Goal: Task Accomplishment & Management: Complete application form

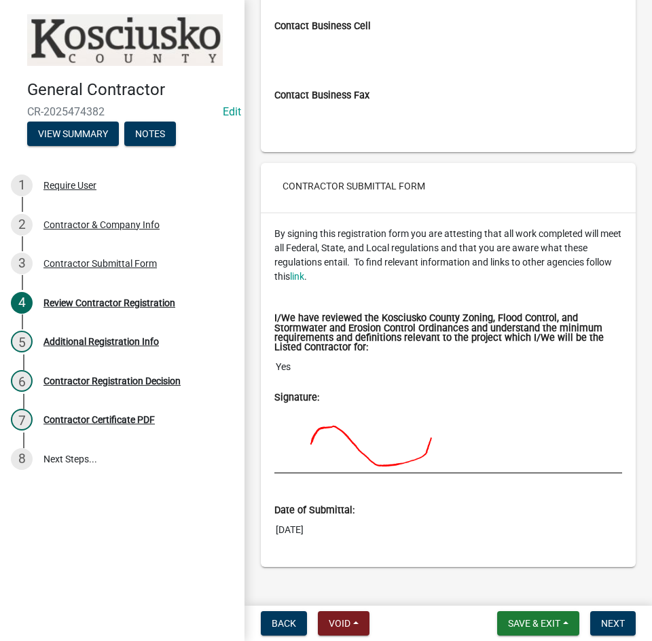
scroll to position [1727, 0]
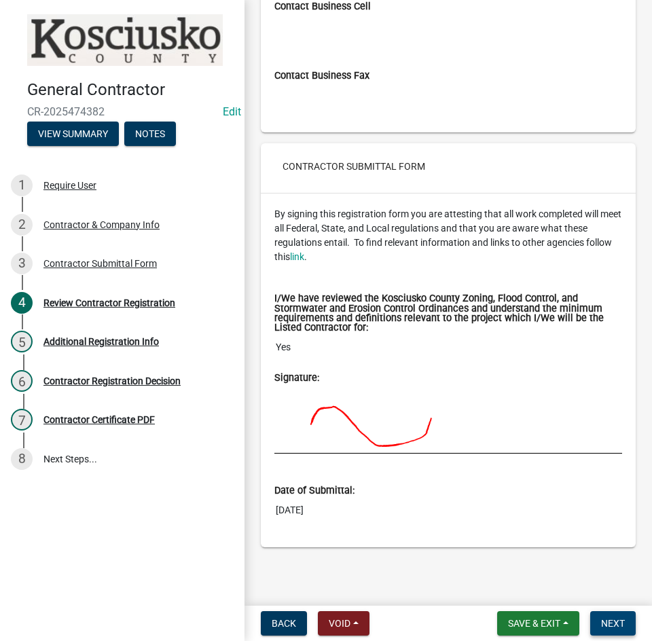
click at [616, 620] on span "Next" at bounding box center [613, 623] width 24 height 11
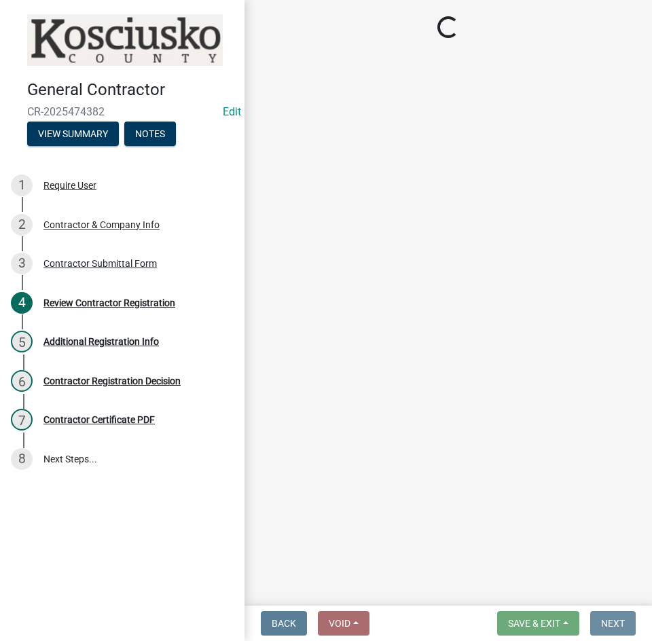
scroll to position [0, 0]
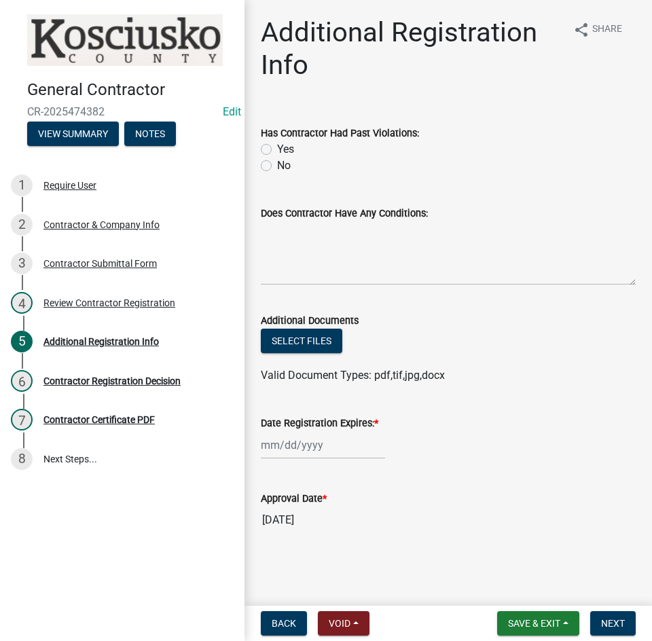
click at [277, 166] on label "No" at bounding box center [284, 165] width 14 height 16
click at [277, 166] on input "No" at bounding box center [281, 161] width 9 height 9
radio input "true"
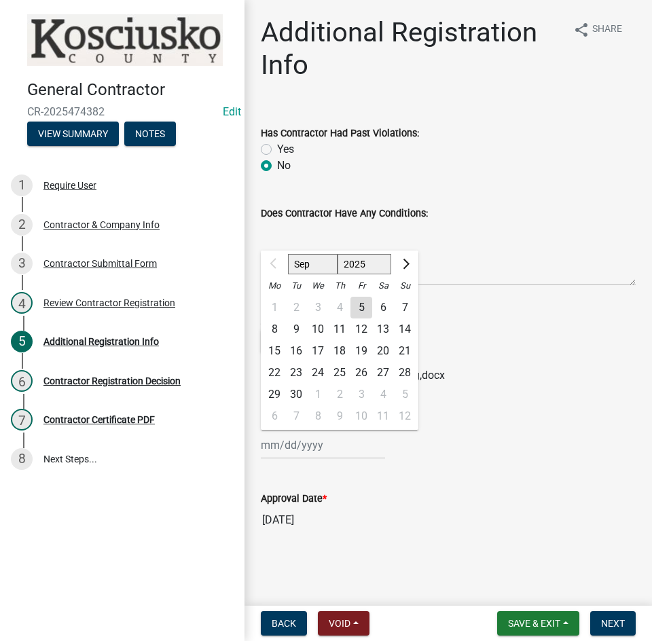
click at [351, 449] on div "Sep Oct Nov [DATE] 2026 2027 2028 2029 2030 2031 2032 2033 2034 2035 2036 2037 …" at bounding box center [323, 445] width 124 height 28
click at [358, 265] on select "2025 2026 2027 2028 2029 2030 2031 2032 2033 2034 2035 2036 2037 2038 2039 2040…" at bounding box center [364, 264] width 54 height 20
select select "2026"
click at [337, 254] on select "2025 2026 2027 2028 2029 2030 2031 2032 2033 2034 2035 2036 2037 2038 2039 2040…" at bounding box center [364, 264] width 54 height 20
click at [384, 306] on div "5" at bounding box center [383, 308] width 22 height 22
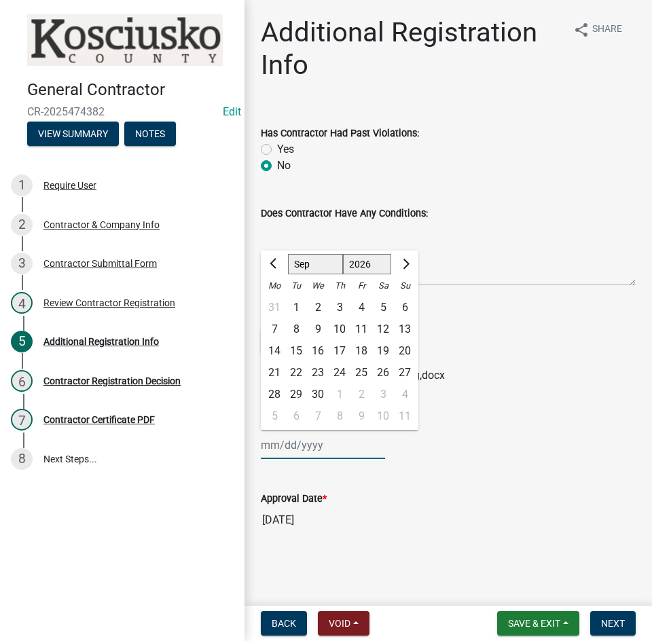
type input "[DATE]"
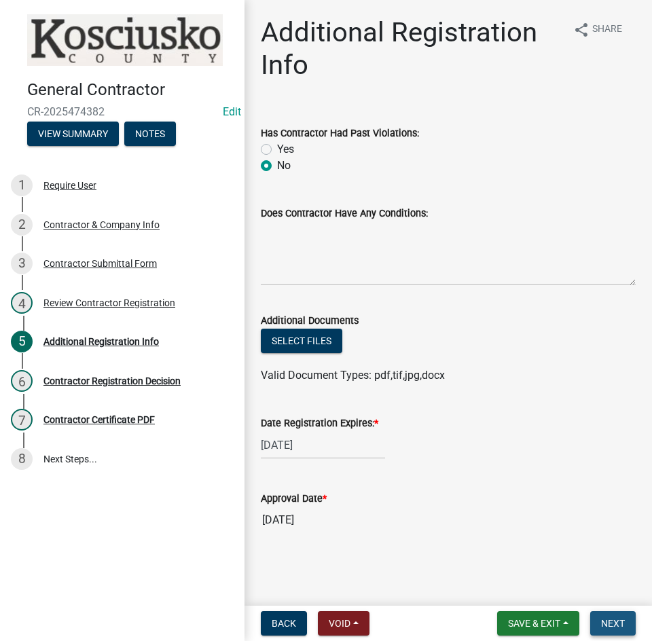
drag, startPoint x: 599, startPoint y: 619, endPoint x: 595, endPoint y: 599, distance: 20.8
click at [598, 619] on button "Next" at bounding box center [612, 623] width 45 height 24
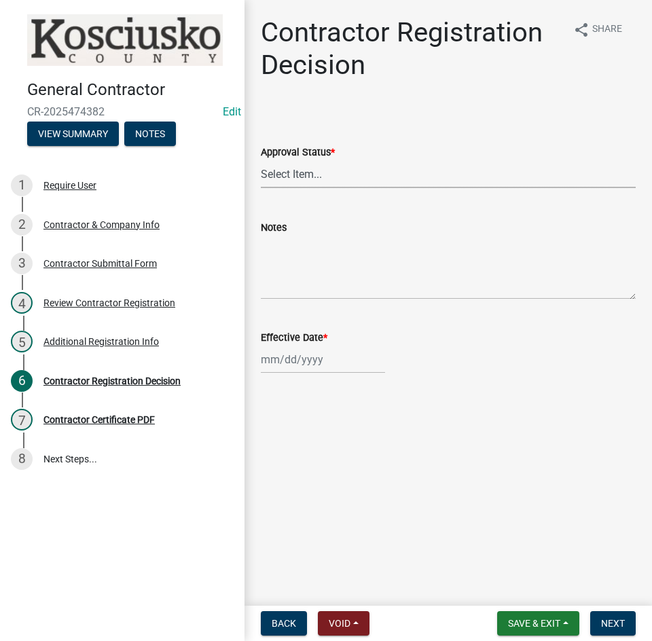
click at [348, 175] on select "Select Item... Approved Denied" at bounding box center [448, 174] width 375 height 28
click at [261, 160] on select "Select Item... Approved Denied" at bounding box center [448, 174] width 375 height 28
select select "8e4351d7-4ebf-4714-a7c9-c8187f00e083"
click at [332, 365] on div at bounding box center [323, 359] width 124 height 28
select select "9"
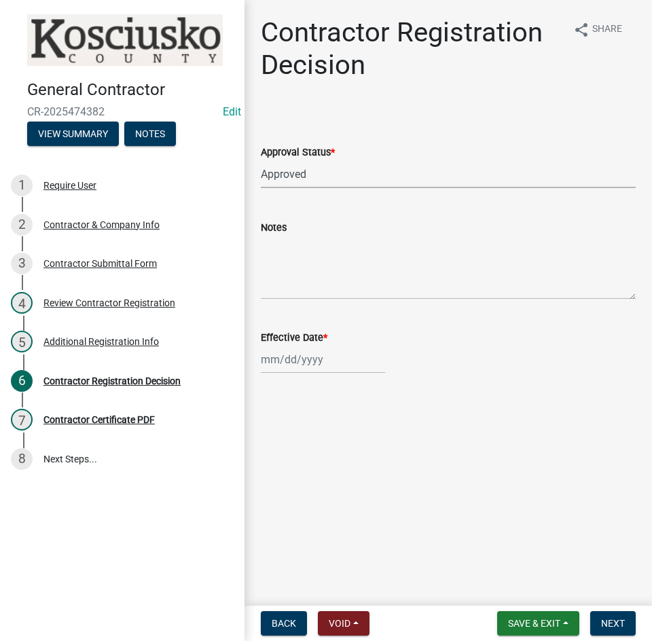
select select "2025"
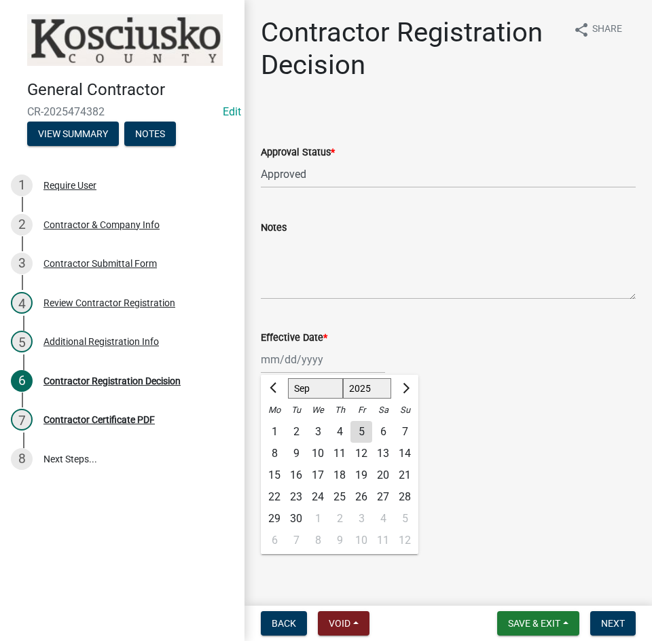
click at [358, 432] on div "5" at bounding box center [361, 432] width 22 height 22
type input "[DATE]"
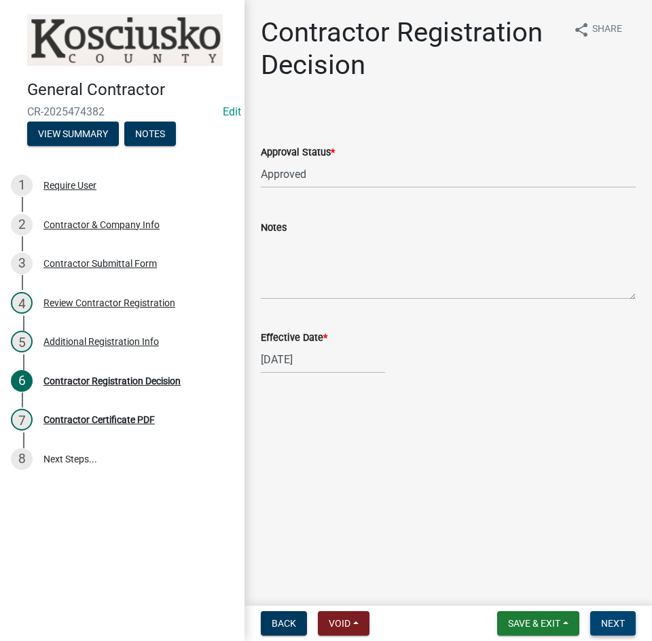
click at [601, 618] on span "Next" at bounding box center [613, 623] width 24 height 11
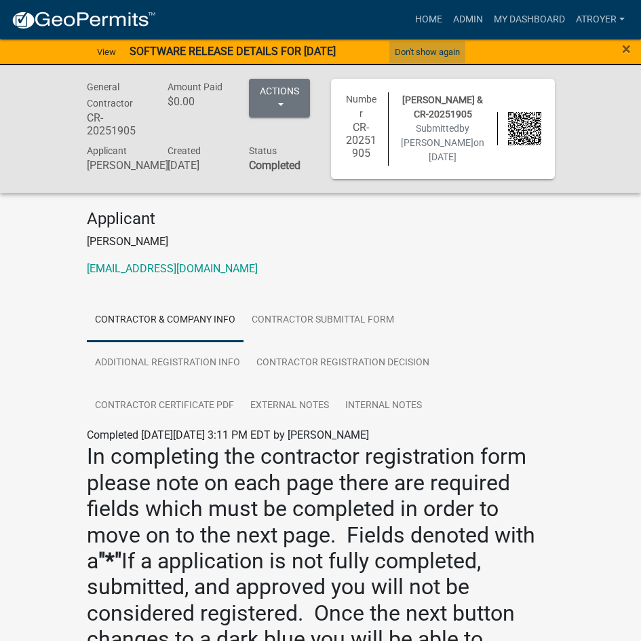
click at [411, 47] on button "Don't show again" at bounding box center [428, 52] width 76 height 22
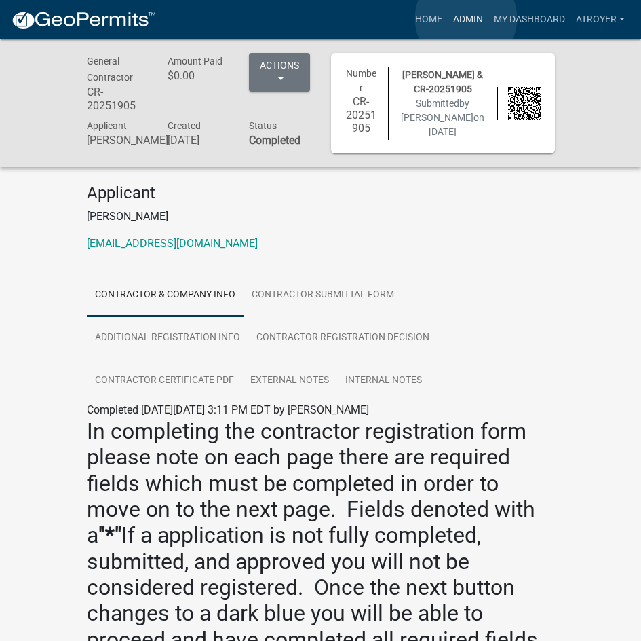
click at [466, 18] on link "Admin" at bounding box center [468, 20] width 41 height 26
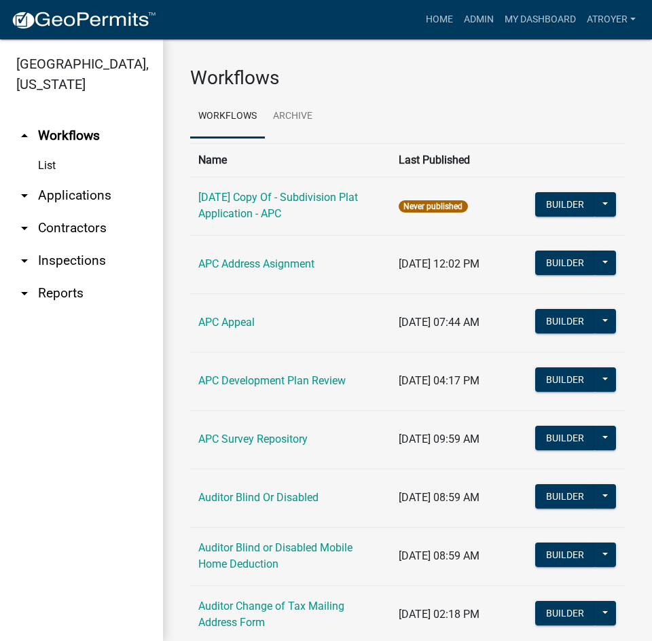
click at [64, 194] on link "arrow_drop_down Applications" at bounding box center [81, 195] width 163 height 33
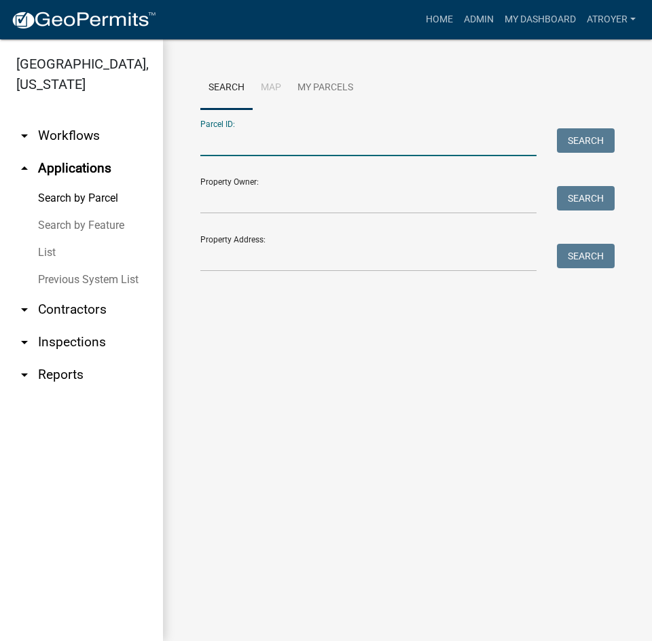
click at [306, 145] on input "Parcel ID:" at bounding box center [368, 142] width 336 height 28
type input "68"
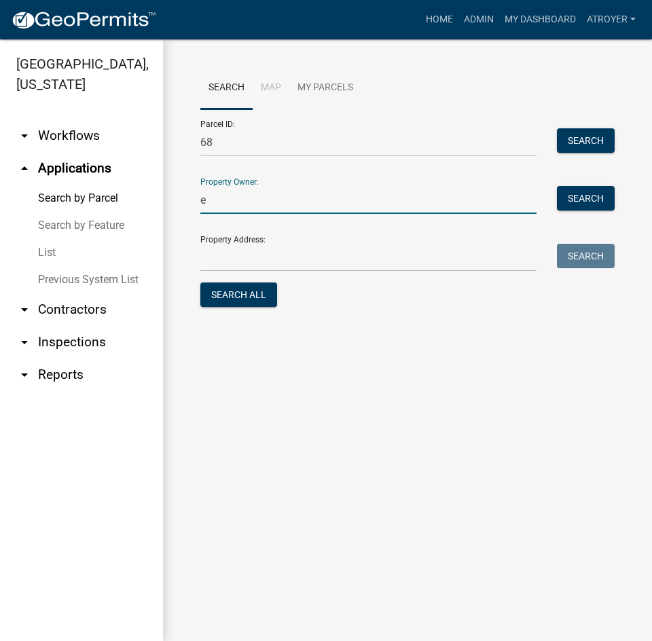
type input "e"
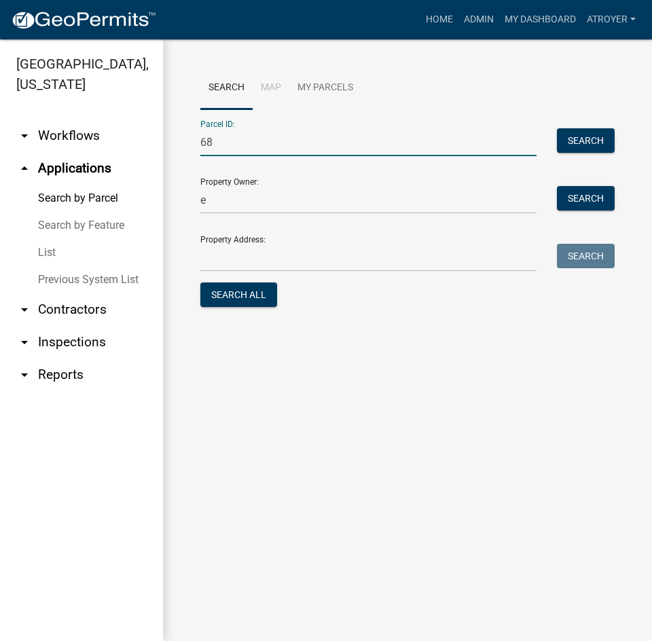
click at [231, 141] on input "68" at bounding box center [368, 142] width 336 height 28
type input "6"
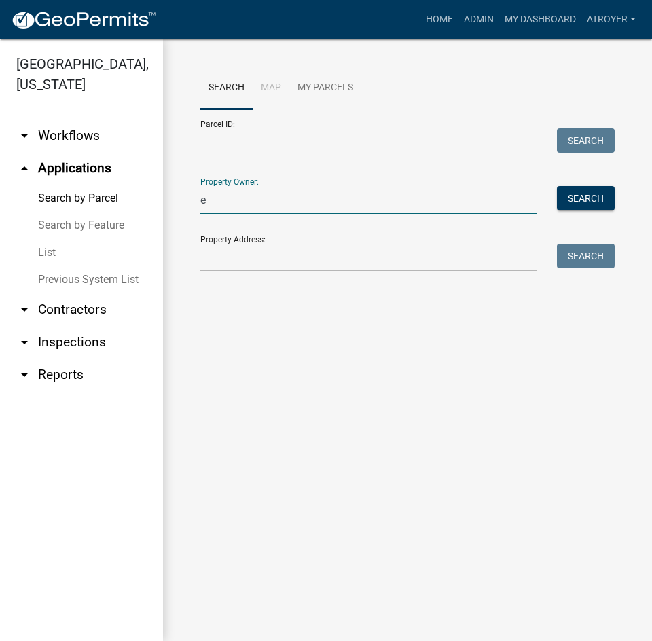
click at [215, 200] on input "e" at bounding box center [368, 200] width 336 height 28
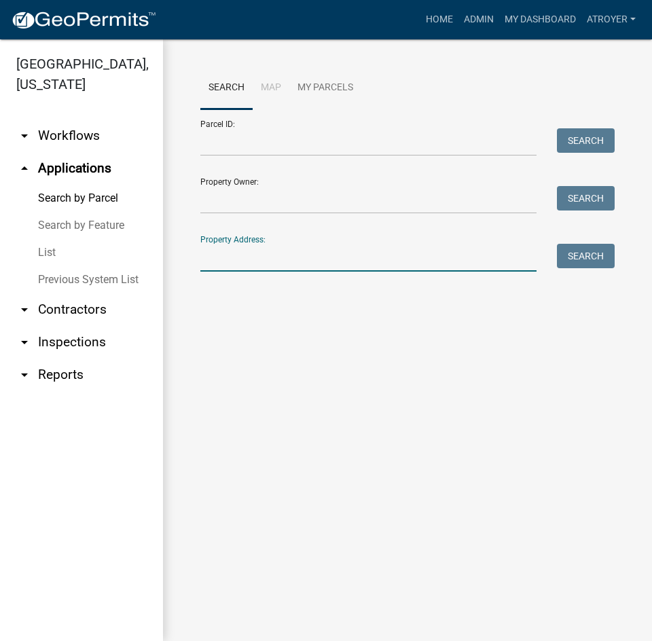
drag, startPoint x: 303, startPoint y: 259, endPoint x: 312, endPoint y: 247, distance: 14.1
click at [303, 257] on input "Property Address:" at bounding box center [368, 258] width 336 height 28
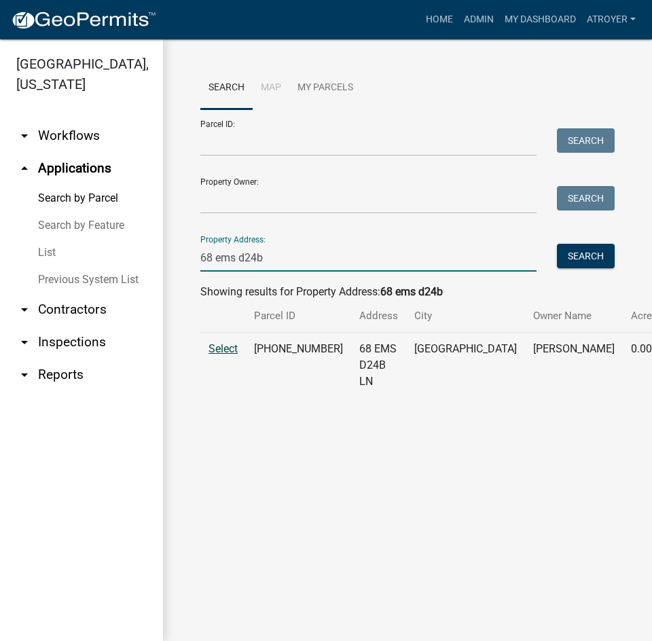
type input "68 ems d24b"
click at [221, 355] on span "Select" at bounding box center [222, 348] width 29 height 13
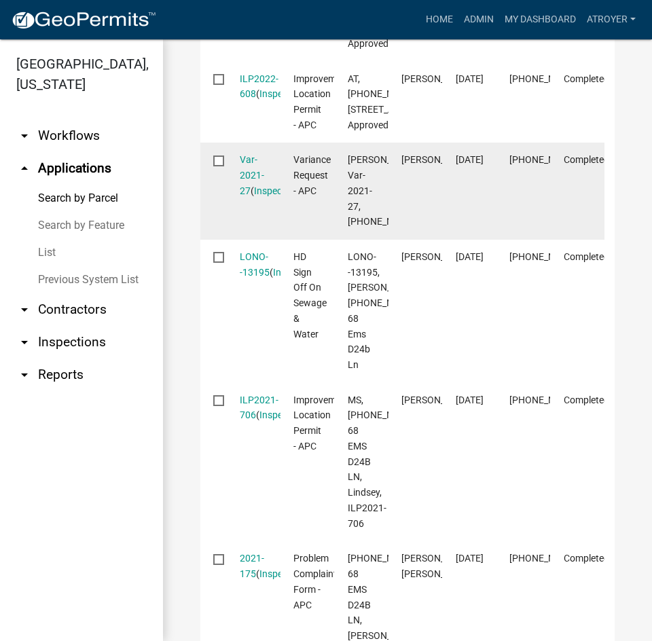
scroll to position [747, 0]
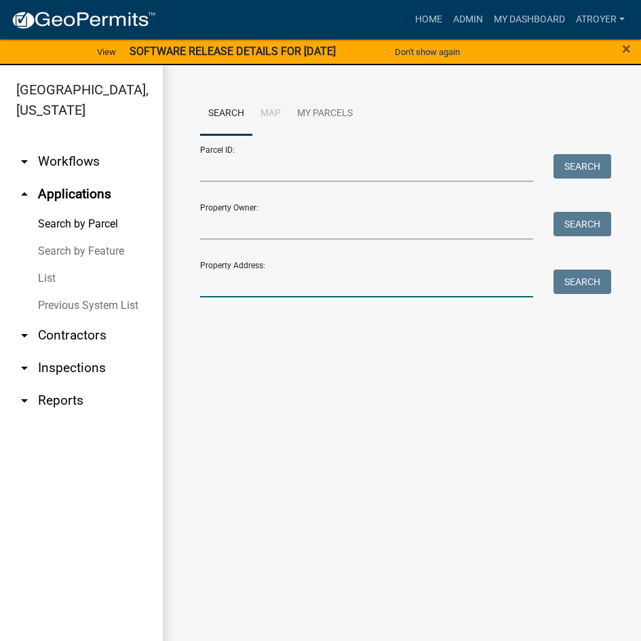
click at [295, 291] on input "Property Address:" at bounding box center [366, 283] width 333 height 28
type input "68"
drag, startPoint x: 248, startPoint y: 284, endPoint x: 232, endPoint y: 194, distance: 91.7
click at [248, 284] on input "68" at bounding box center [366, 283] width 333 height 28
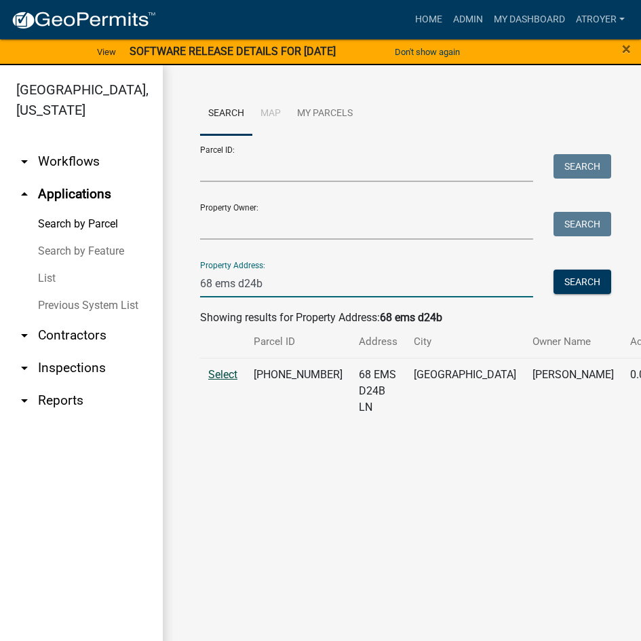
type input "68 ems d24b"
click at [225, 381] on span "Select" at bounding box center [222, 374] width 29 height 13
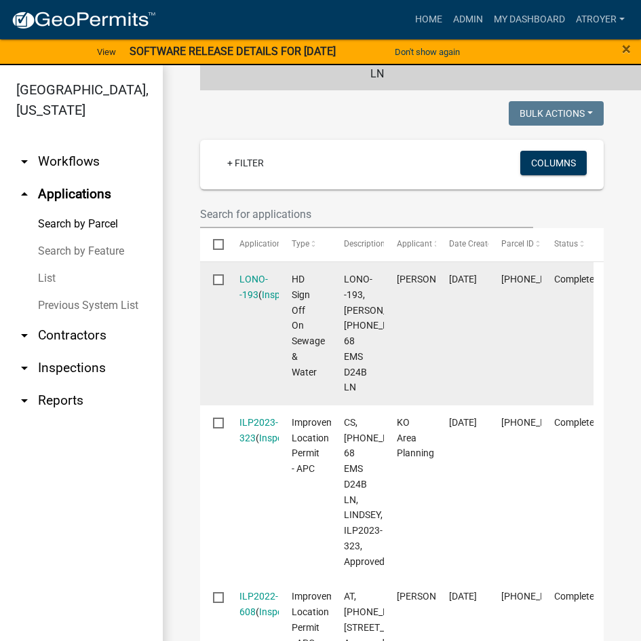
scroll to position [407, 0]
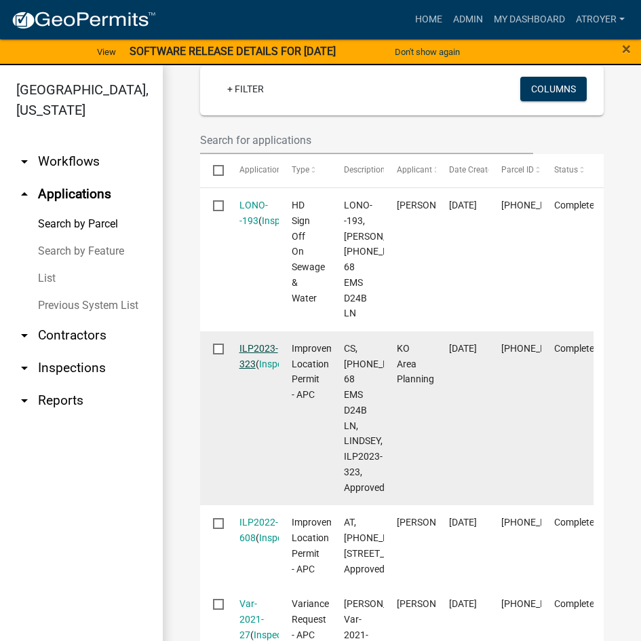
click at [251, 369] on link "ILP2023-323" at bounding box center [259, 356] width 39 height 26
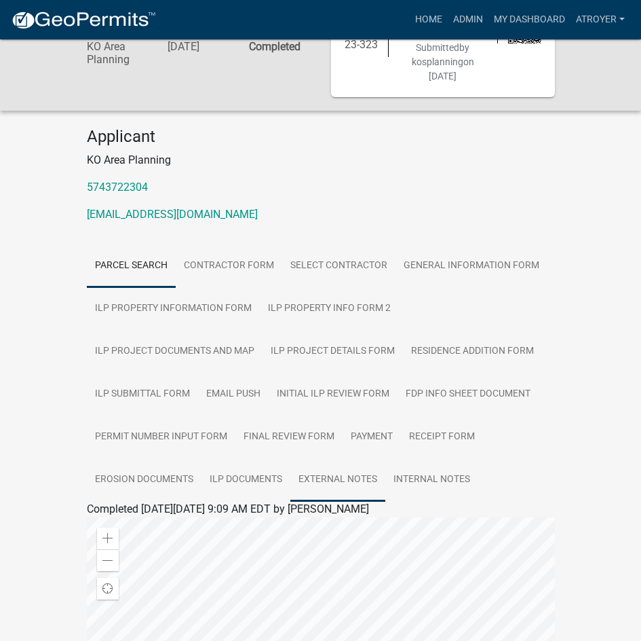
scroll to position [204, 0]
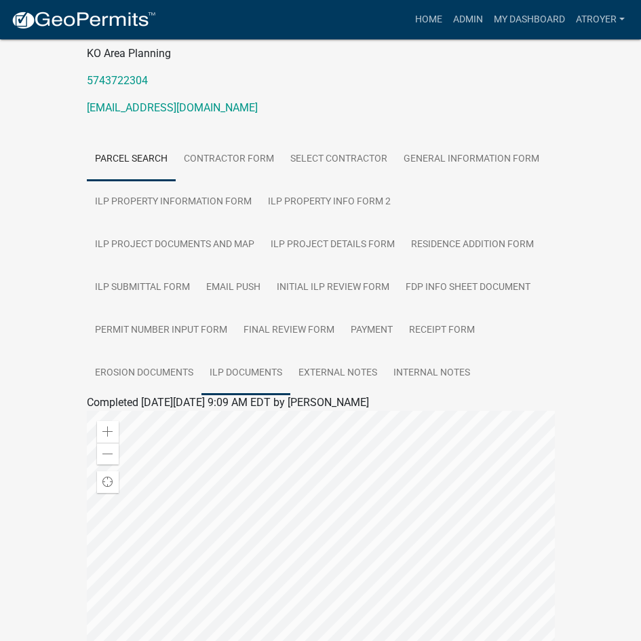
click at [235, 359] on link "ILP Documents" at bounding box center [246, 373] width 89 height 43
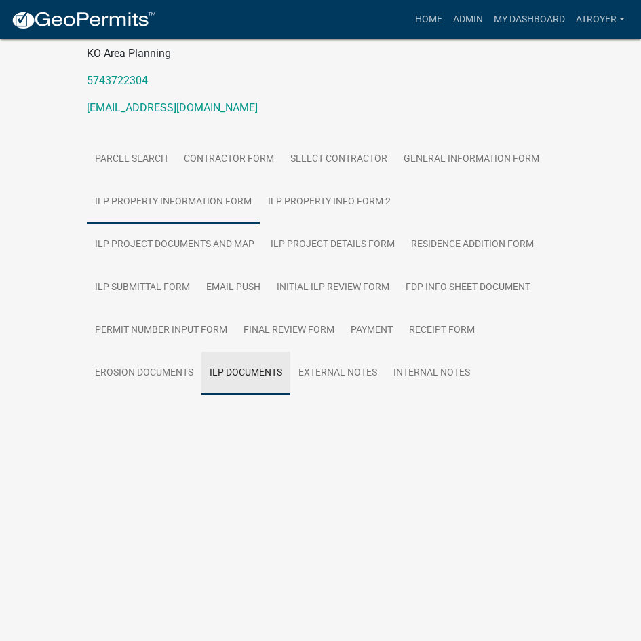
scroll to position [39, 0]
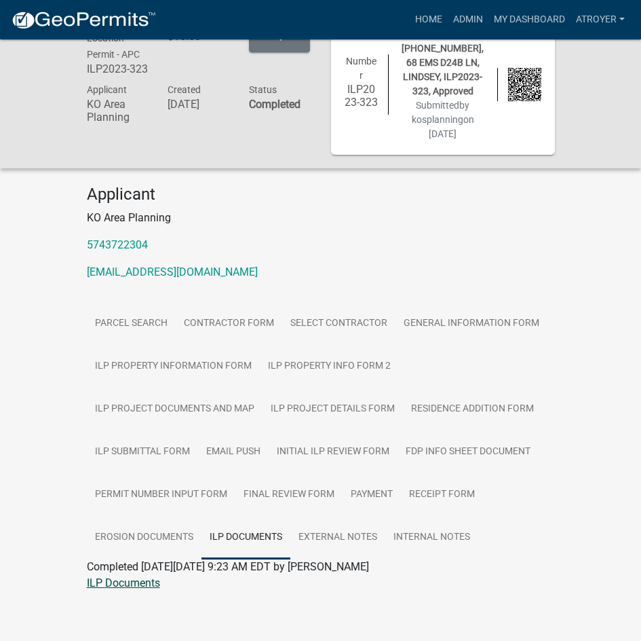
click at [143, 576] on link "ILP Documents" at bounding box center [123, 582] width 73 height 13
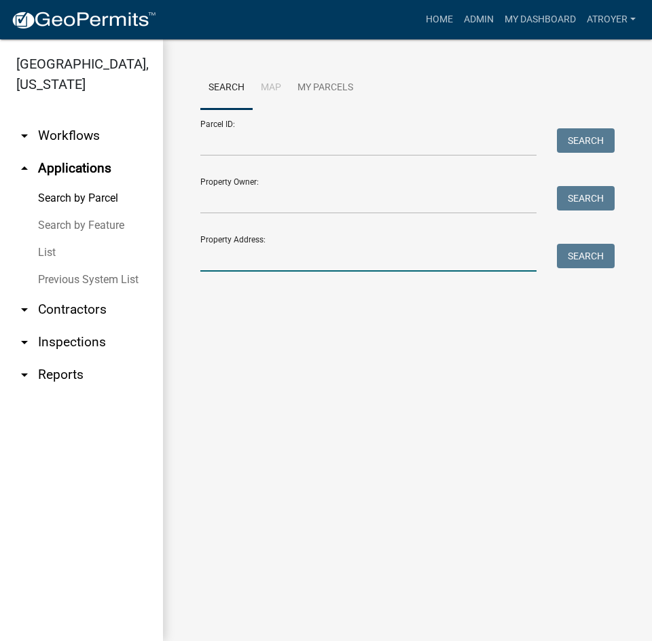
click at [280, 259] on input "Property Address:" at bounding box center [368, 258] width 336 height 28
type input "68"
click at [288, 264] on input "68" at bounding box center [368, 258] width 336 height 28
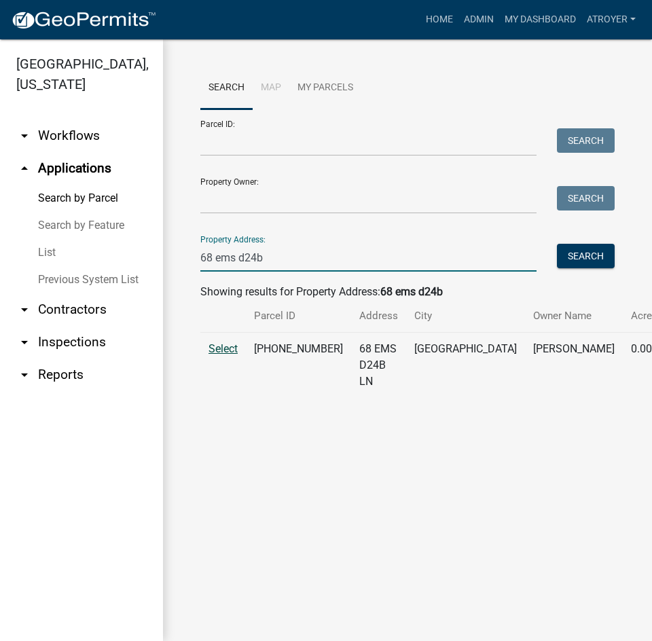
type input "68 ems d24b"
click at [229, 355] on span "Select" at bounding box center [222, 348] width 29 height 13
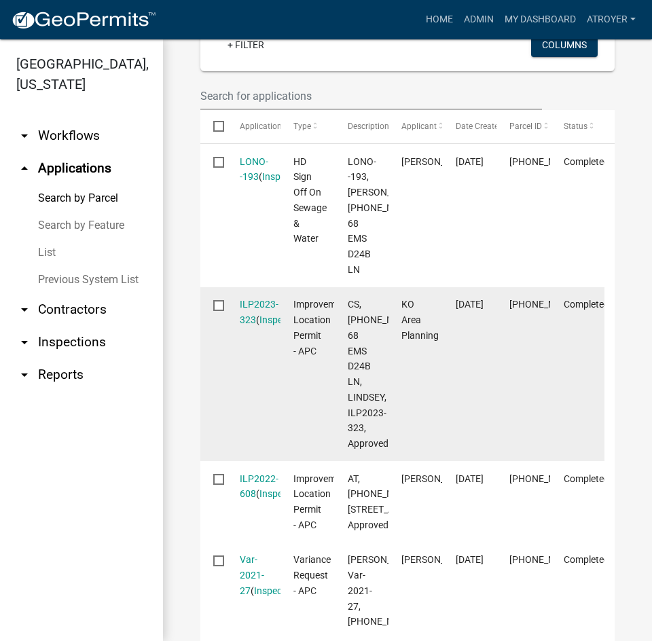
scroll to position [492, 0]
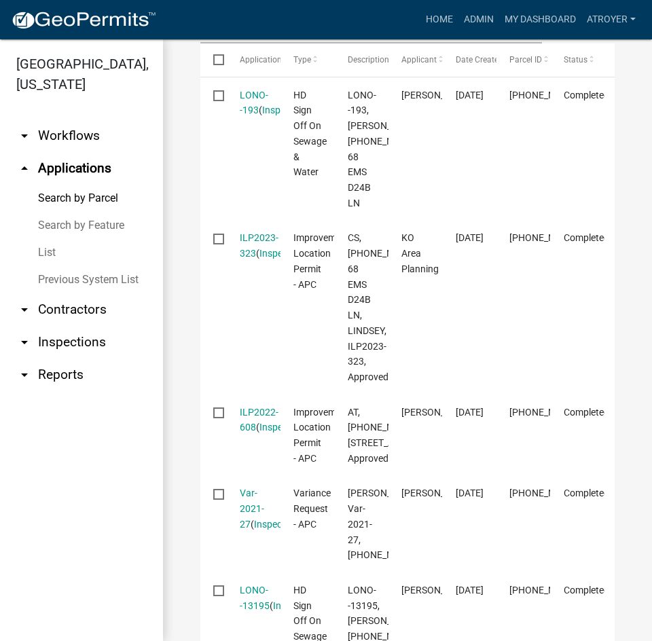
click at [267, 433] on link "ILP2022-608" at bounding box center [259, 420] width 39 height 26
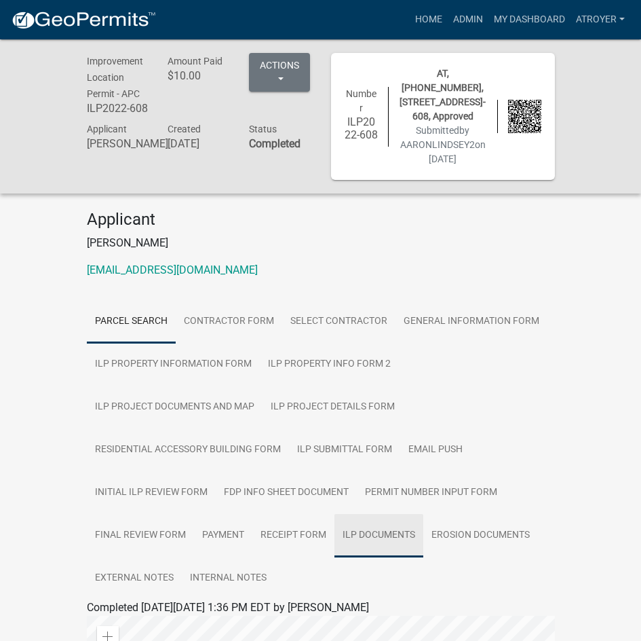
click at [397, 534] on link "ILP Documents" at bounding box center [379, 535] width 89 height 43
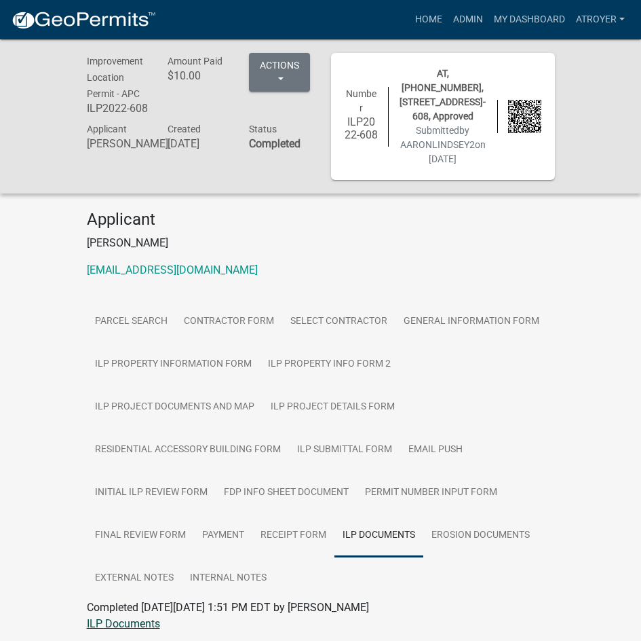
click at [157, 624] on link "ILP Documents" at bounding box center [123, 623] width 73 height 13
click at [468, 18] on link "Admin" at bounding box center [468, 20] width 41 height 26
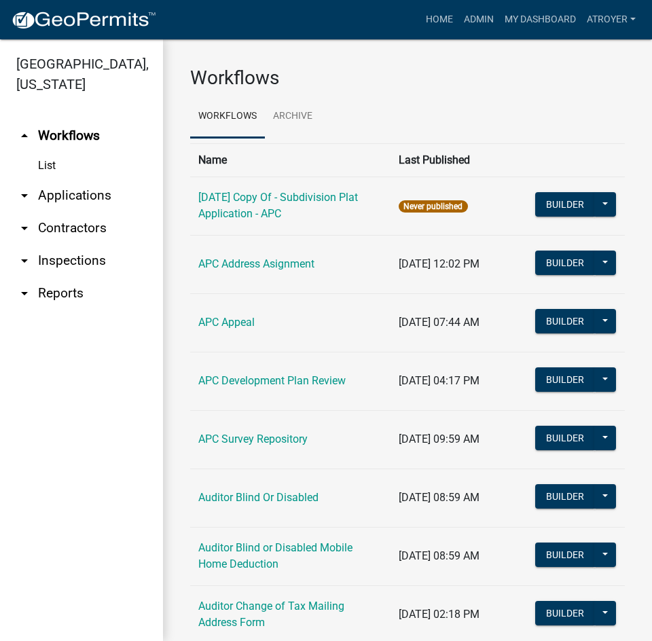
drag, startPoint x: 100, startPoint y: 195, endPoint x: 119, endPoint y: 178, distance: 25.5
click at [100, 195] on link "arrow_drop_down Applications" at bounding box center [81, 195] width 163 height 33
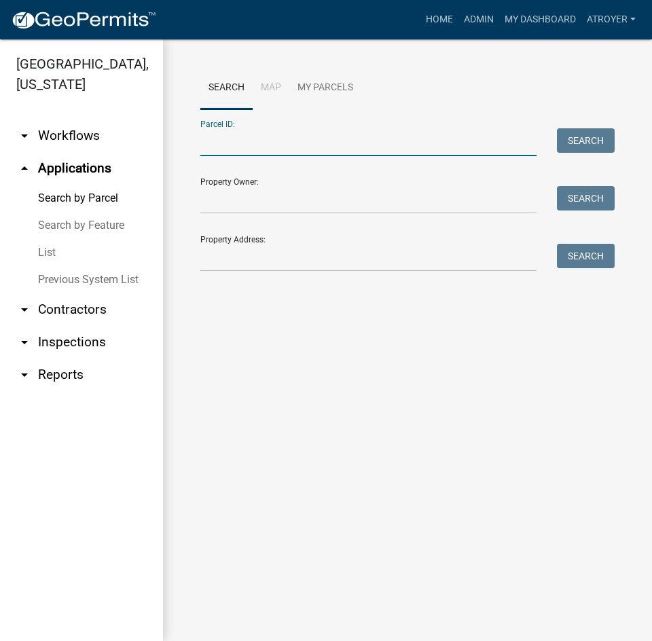
click at [280, 142] on input "Parcel ID:" at bounding box center [368, 142] width 336 height 28
click at [221, 265] on input "Property Address:" at bounding box center [368, 258] width 336 height 28
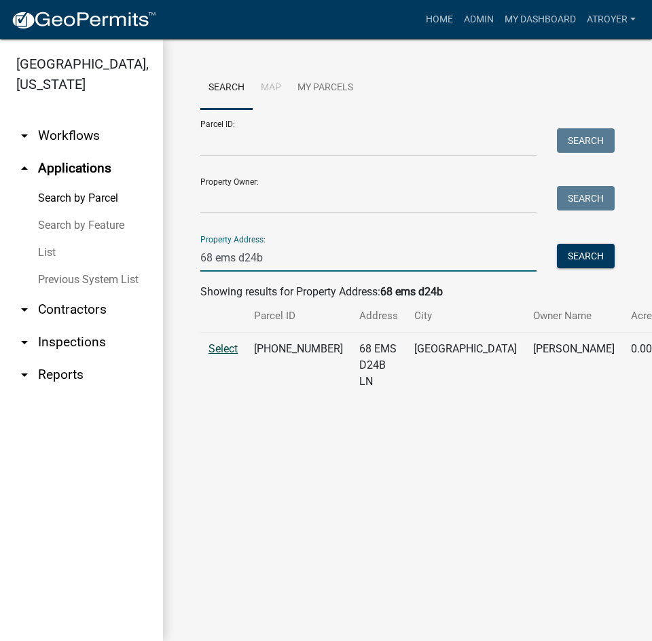
type input "68 ems d24b"
click at [235, 355] on span "Select" at bounding box center [222, 348] width 29 height 13
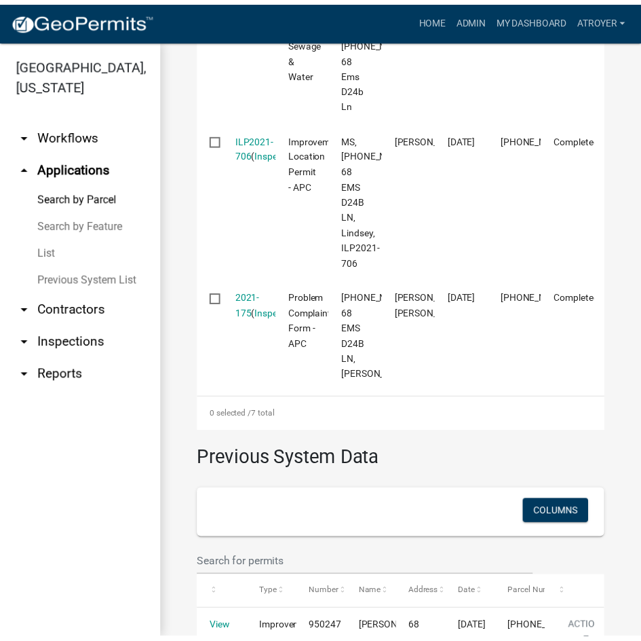
scroll to position [1154, 0]
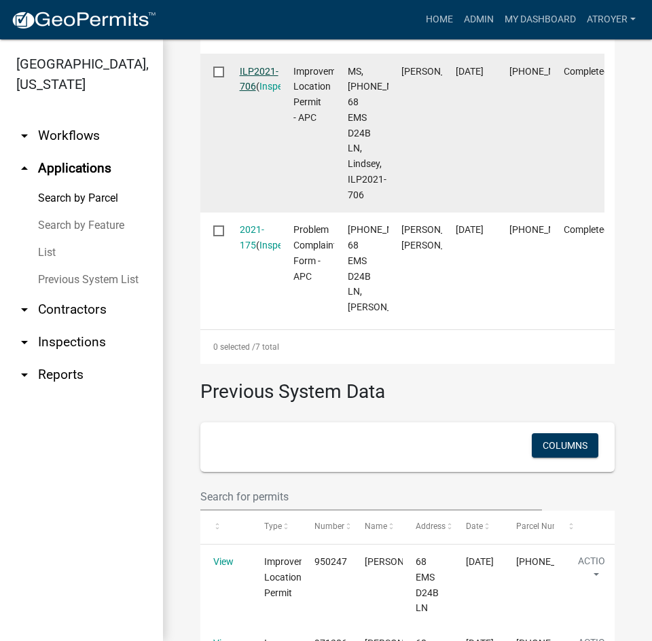
click at [259, 92] on link "ILP2021-706" at bounding box center [259, 79] width 39 height 26
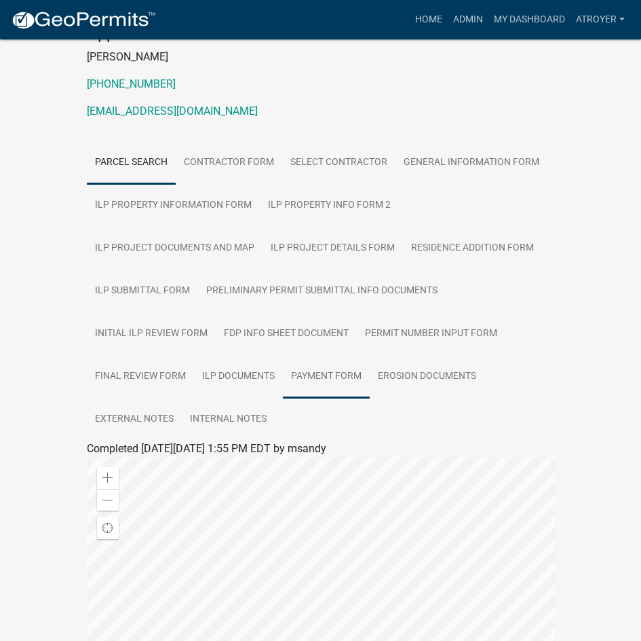
scroll to position [204, 0]
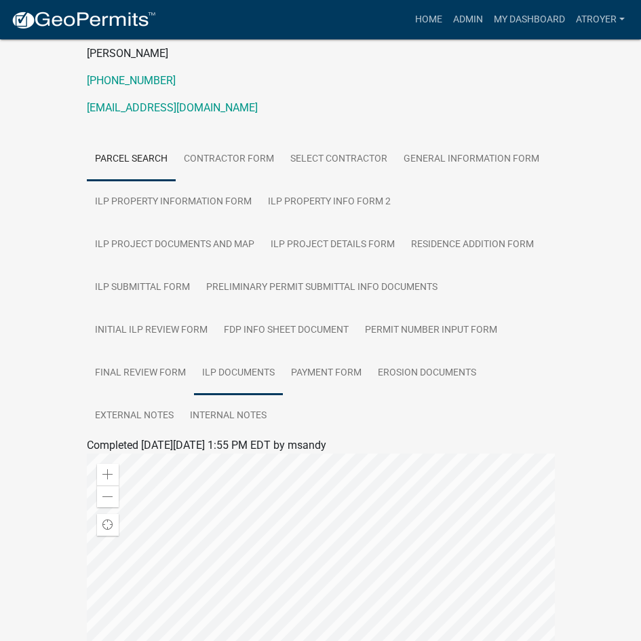
click at [221, 355] on link "ILP Documents" at bounding box center [238, 373] width 89 height 43
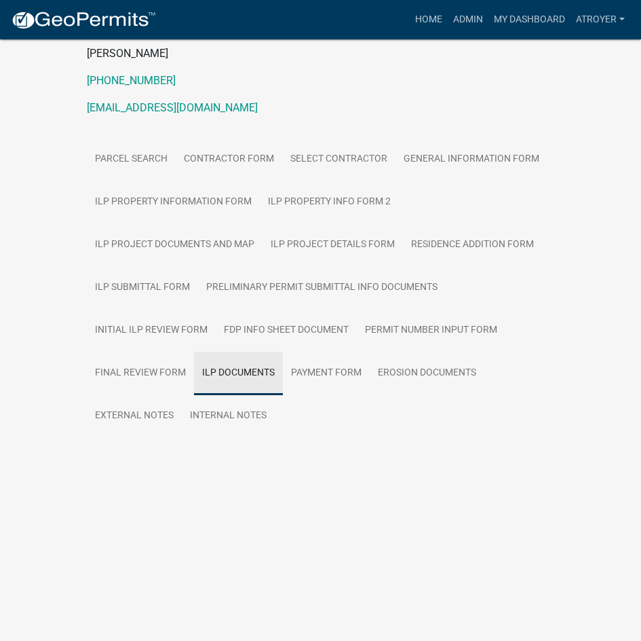
scroll to position [77, 0]
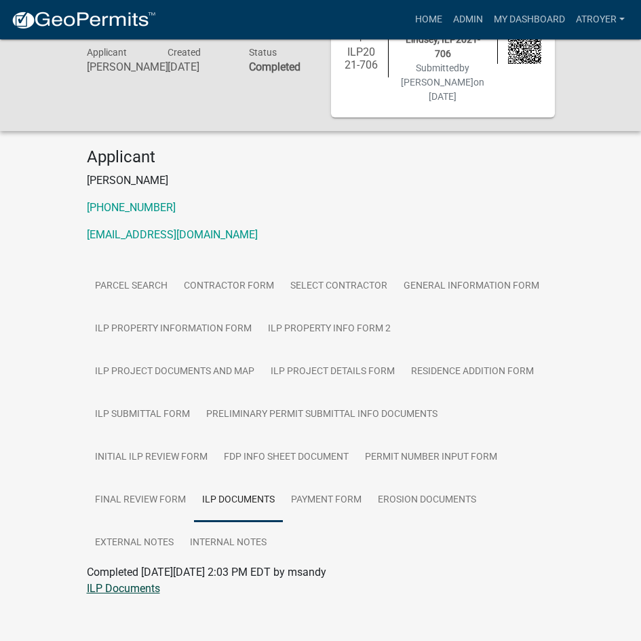
click at [124, 582] on link "ILP Documents" at bounding box center [123, 588] width 73 height 13
